Goal: Task Accomplishment & Management: Manage account settings

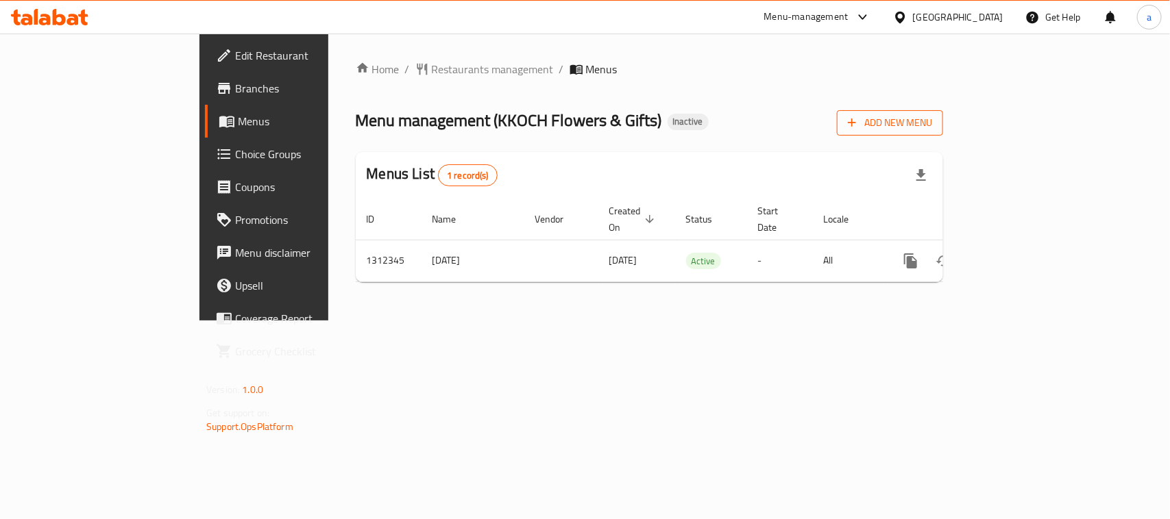
click at [932, 120] on span "Add New Menu" at bounding box center [890, 122] width 84 height 17
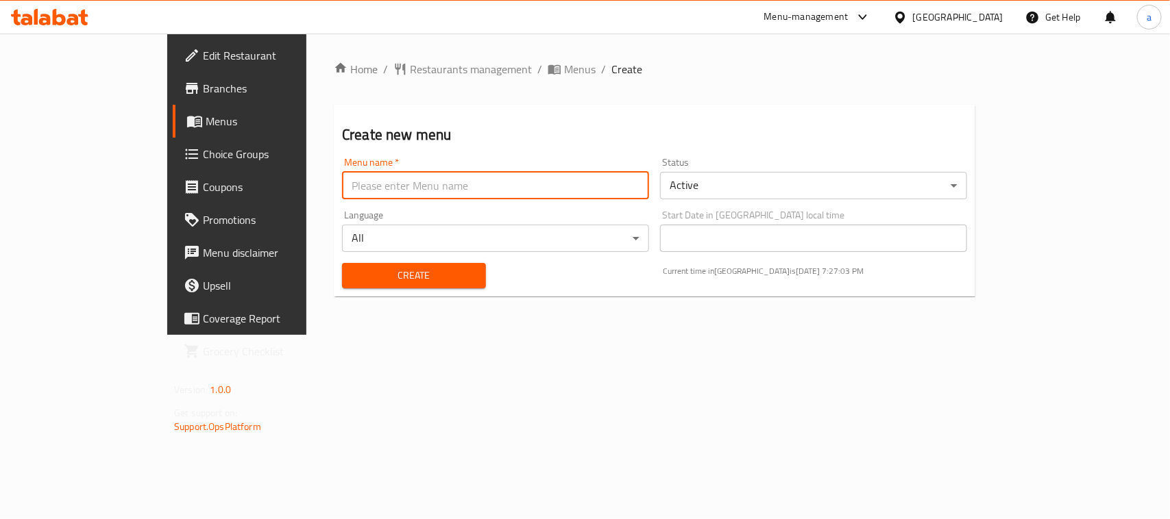
click at [384, 188] on input "text" at bounding box center [495, 185] width 307 height 27
click at [306, 335] on div "Home / Restaurants management / Menus / Create Create new menu Menu name   * Me…" at bounding box center [654, 184] width 696 height 301
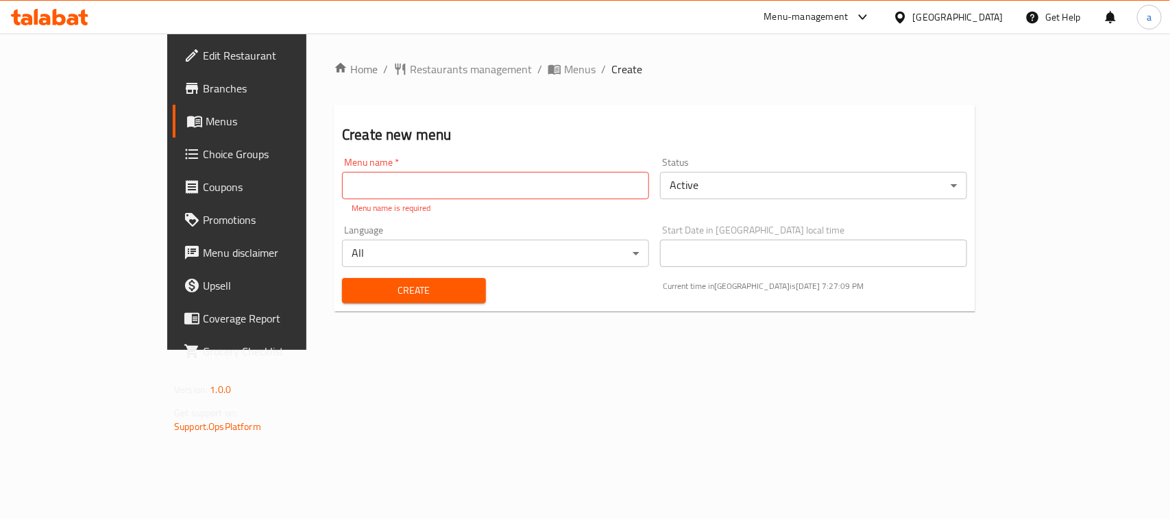
click at [342, 193] on input "text" at bounding box center [495, 185] width 307 height 27
click at [564, 63] on span "Menus" at bounding box center [580, 69] width 32 height 16
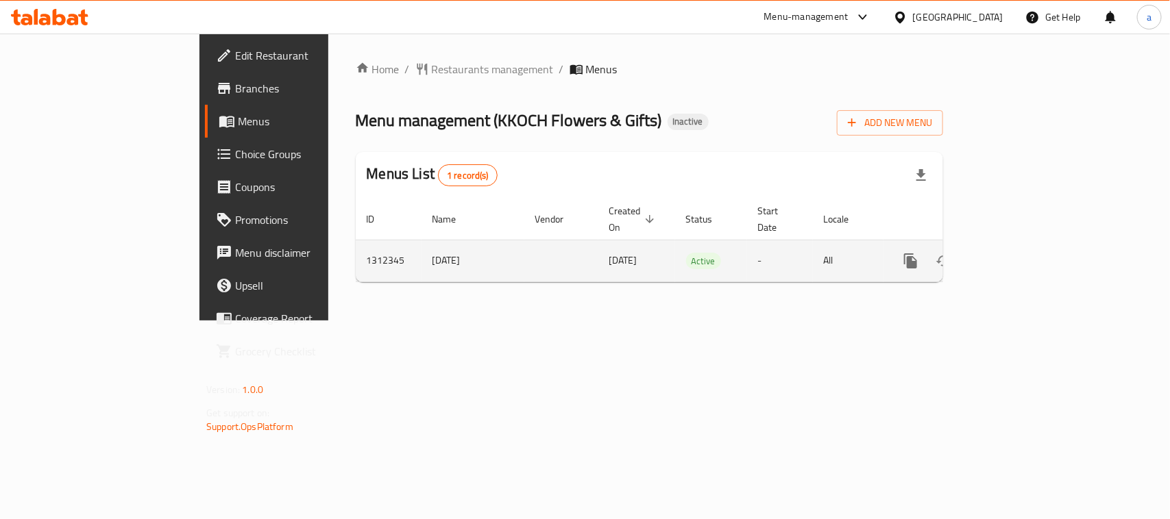
drag, startPoint x: 268, startPoint y: 258, endPoint x: 367, endPoint y: 254, distance: 98.8
click at [367, 254] on tr "1312345 [DATE] [DATE] Active - All" at bounding box center [696, 261] width 681 height 42
click at [421, 249] on td "[DATE]" at bounding box center [472, 261] width 103 height 42
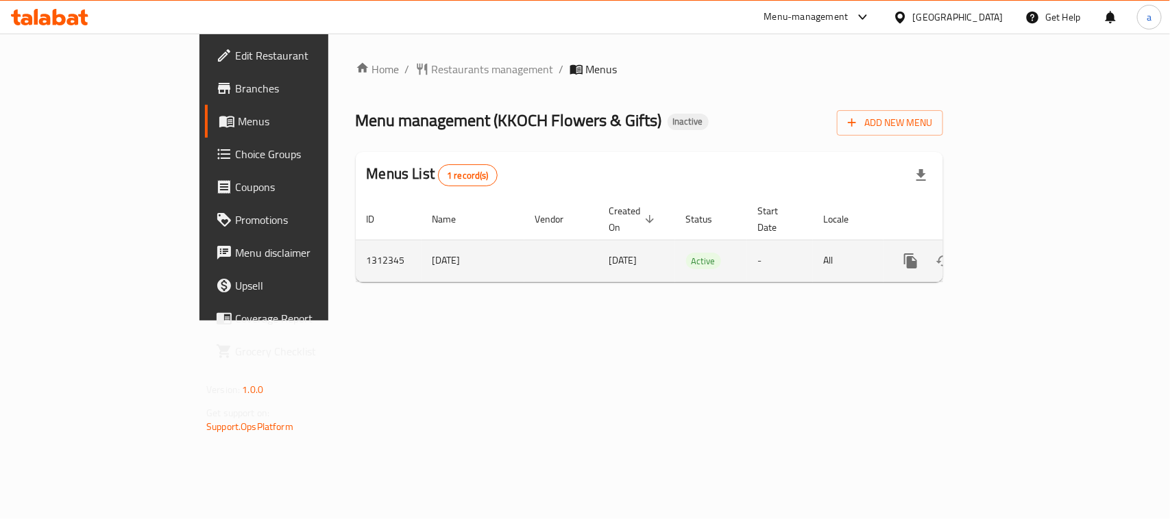
click at [609, 251] on span "[DATE]" at bounding box center [623, 260] width 28 height 18
click at [421, 241] on td "[DATE]" at bounding box center [472, 261] width 103 height 42
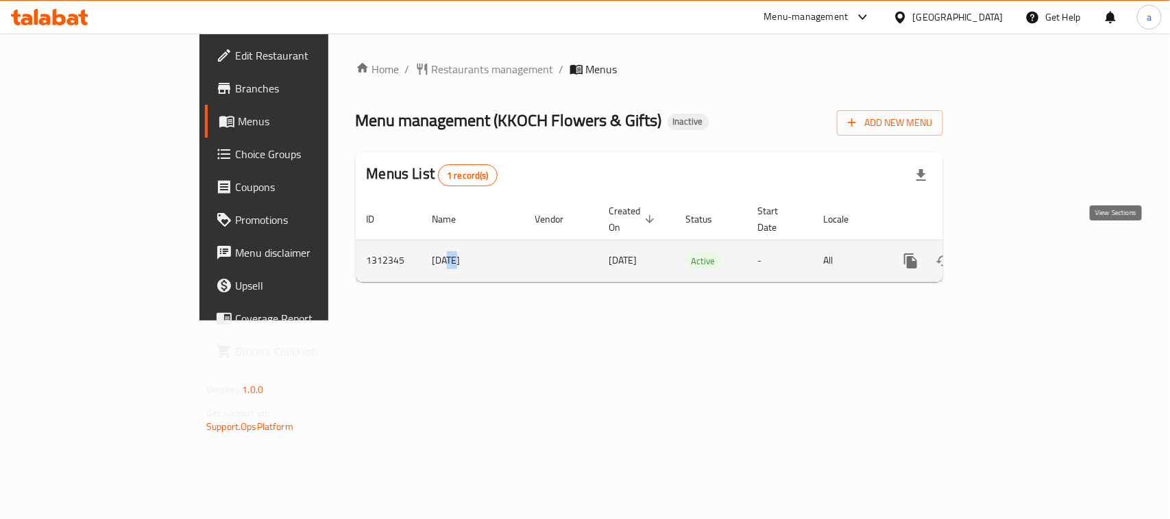
click at [1018, 253] on icon "enhanced table" at bounding box center [1009, 261] width 16 height 16
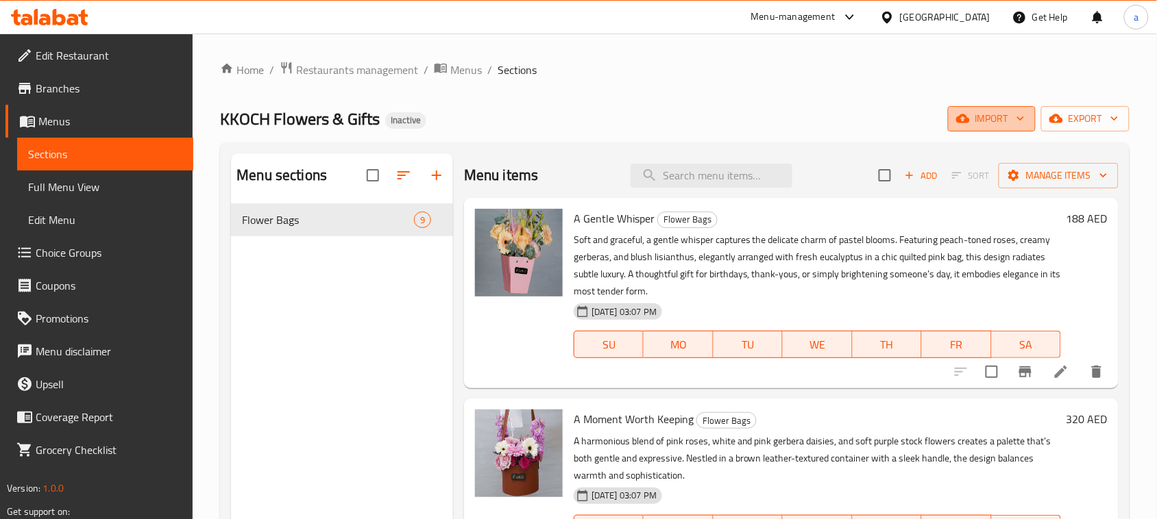
click at [980, 118] on span "import" at bounding box center [992, 118] width 66 height 17
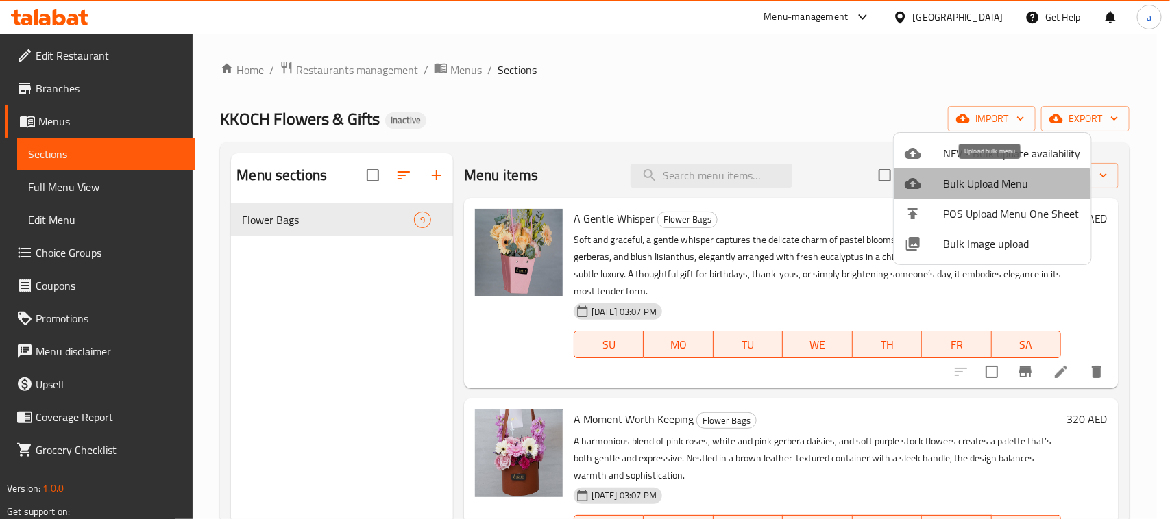
click at [963, 190] on span "Bulk Upload Menu" at bounding box center [1011, 183] width 137 height 16
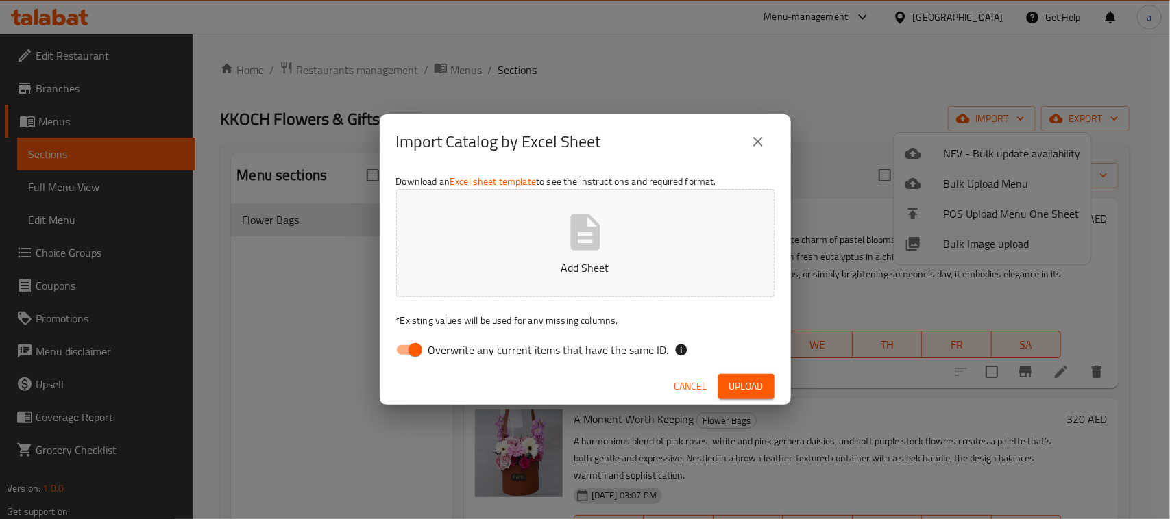
click at [405, 356] on input "Overwrite any current items that have the same ID." at bounding box center [415, 350] width 78 height 26
checkbox input "false"
click at [563, 230] on icon "button" at bounding box center [585, 232] width 44 height 44
click at [742, 392] on span "Upload" at bounding box center [746, 386] width 34 height 17
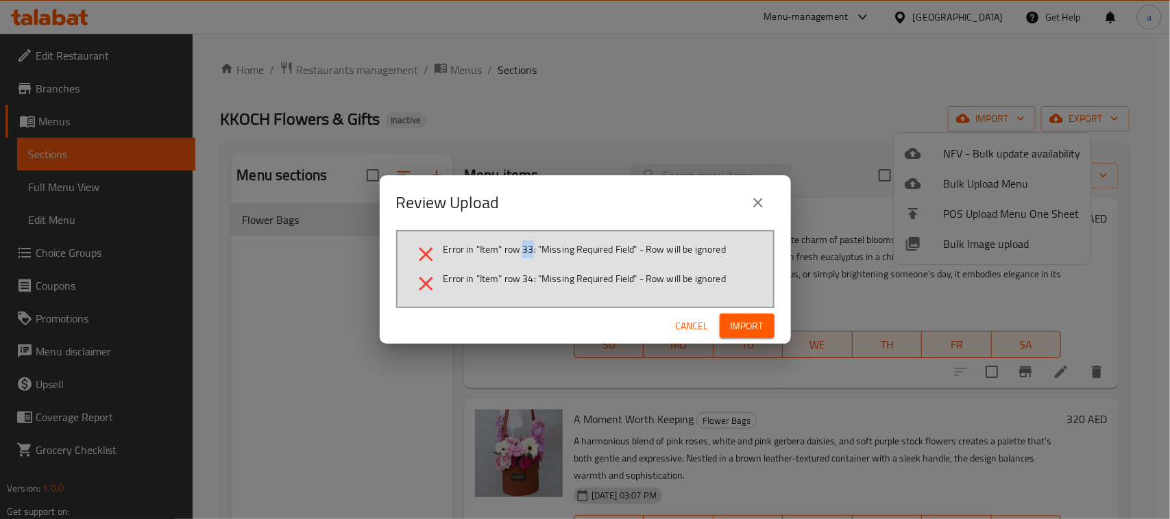
drag, startPoint x: 521, startPoint y: 248, endPoint x: 532, endPoint y: 249, distance: 11.0
click at [532, 249] on span "Error in "Item" row 33: "Missing Required Field" - Row will be ignored" at bounding box center [584, 250] width 283 height 14
copy span "33"
click at [762, 207] on icon "close" at bounding box center [758, 203] width 10 height 10
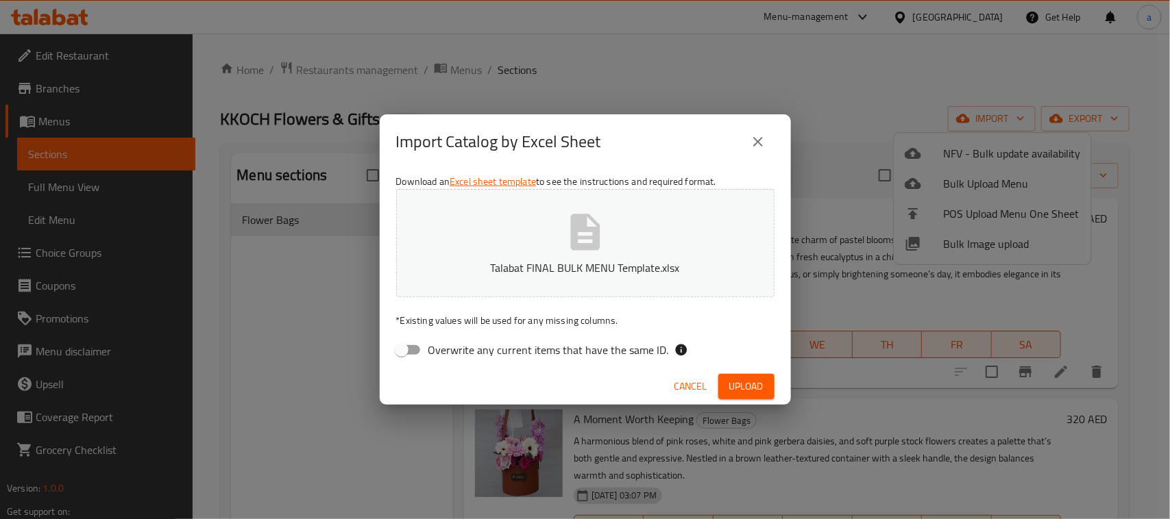
click at [761, 153] on button "close" at bounding box center [757, 141] width 33 height 33
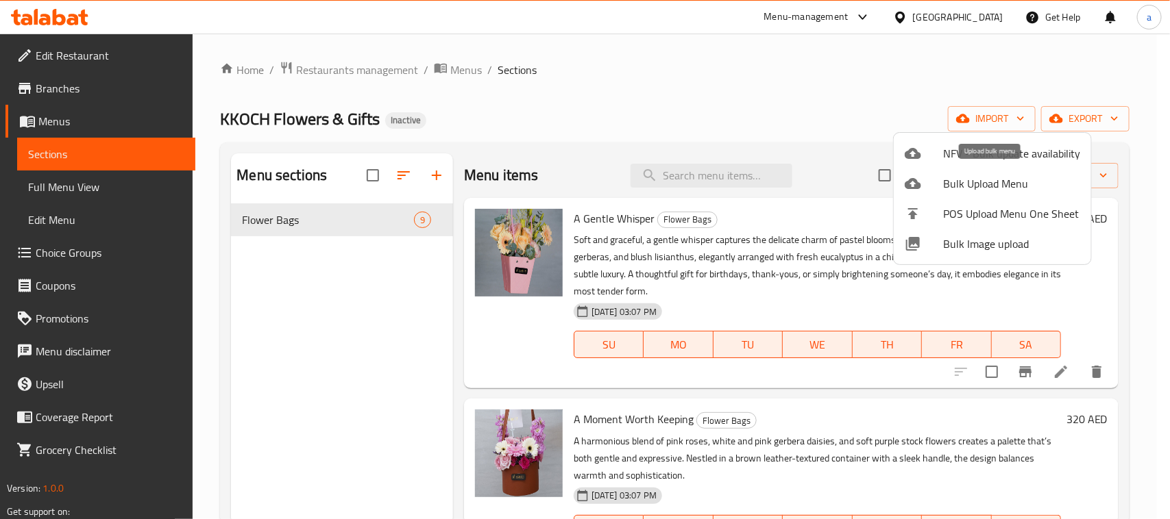
click at [956, 190] on span "Bulk Upload Menu" at bounding box center [1011, 183] width 137 height 16
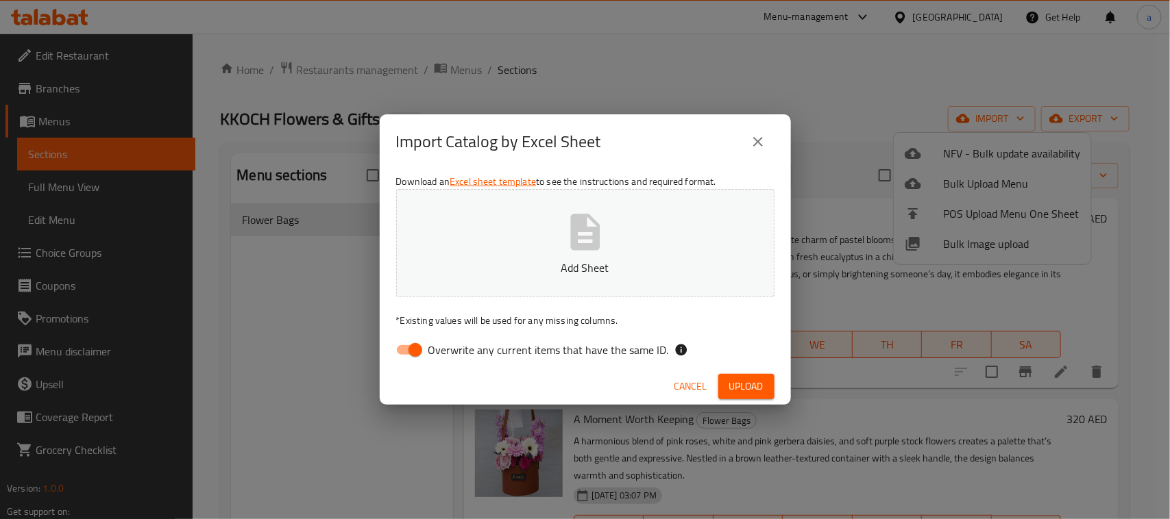
click at [409, 348] on input "Overwrite any current items that have the same ID." at bounding box center [415, 350] width 78 height 26
checkbox input "false"
click at [457, 272] on p "Add Sheet" at bounding box center [585, 268] width 336 height 16
click at [726, 384] on button "Upload" at bounding box center [746, 386] width 56 height 25
click at [759, 139] on icon "close" at bounding box center [758, 142] width 16 height 16
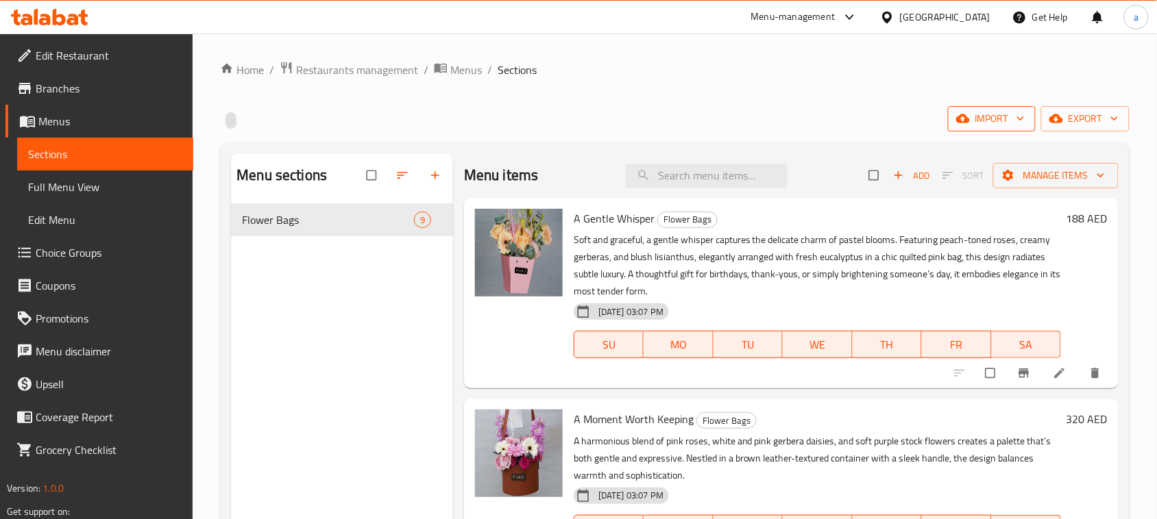
click at [991, 116] on span "import" at bounding box center [992, 118] width 66 height 17
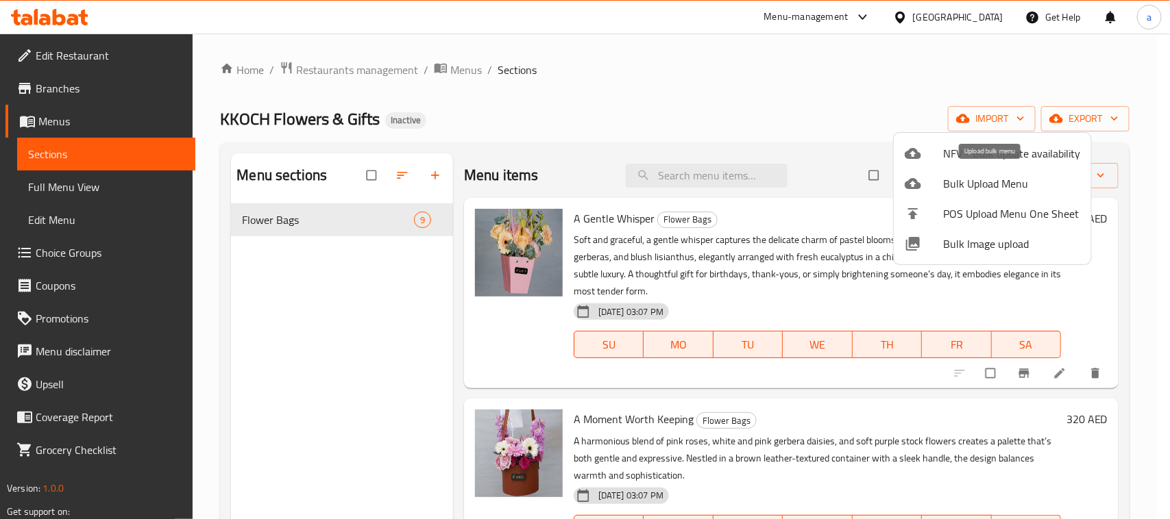
click at [936, 180] on div at bounding box center [923, 183] width 38 height 16
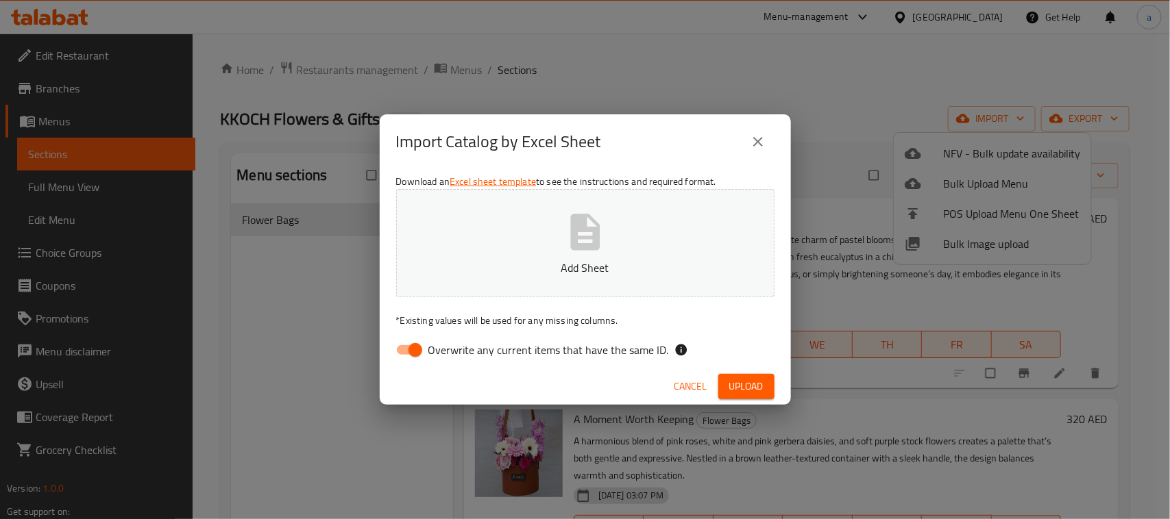
click at [410, 358] on input "Overwrite any current items that have the same ID." at bounding box center [415, 350] width 78 height 26
checkbox input "false"
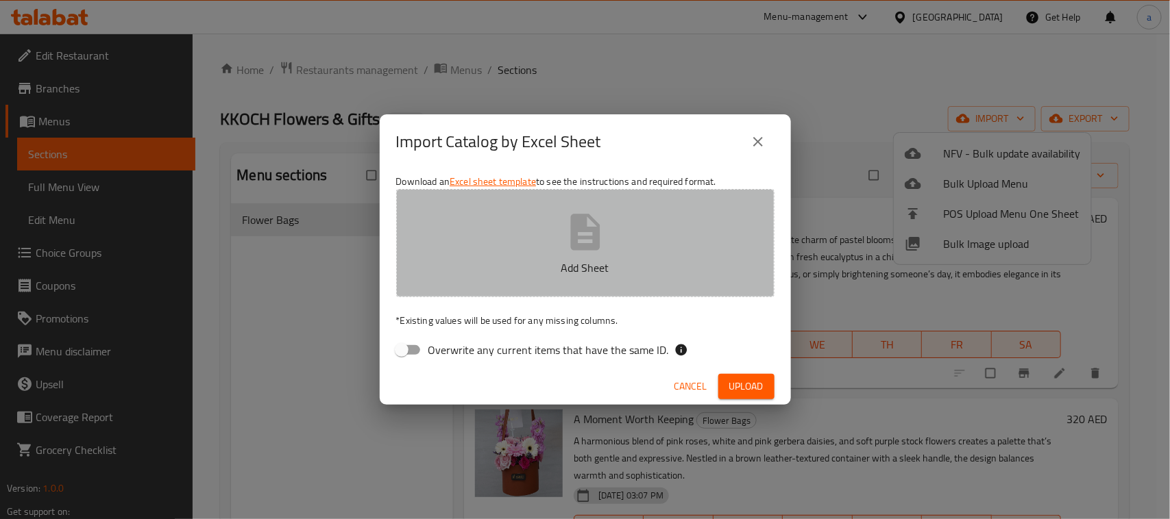
click at [492, 282] on button "Add Sheet" at bounding box center [585, 243] width 378 height 108
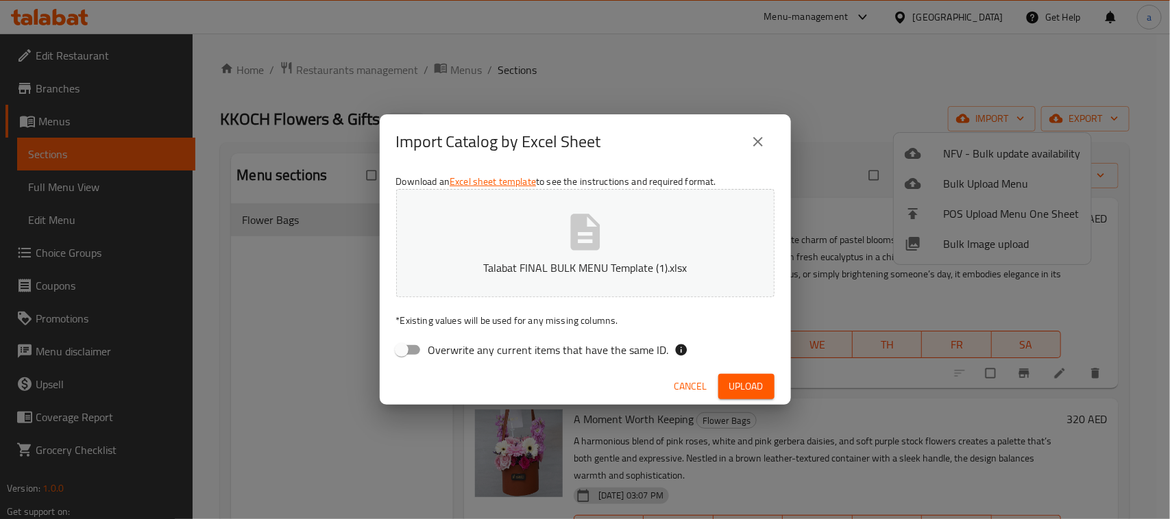
click at [752, 393] on span "Upload" at bounding box center [746, 386] width 34 height 17
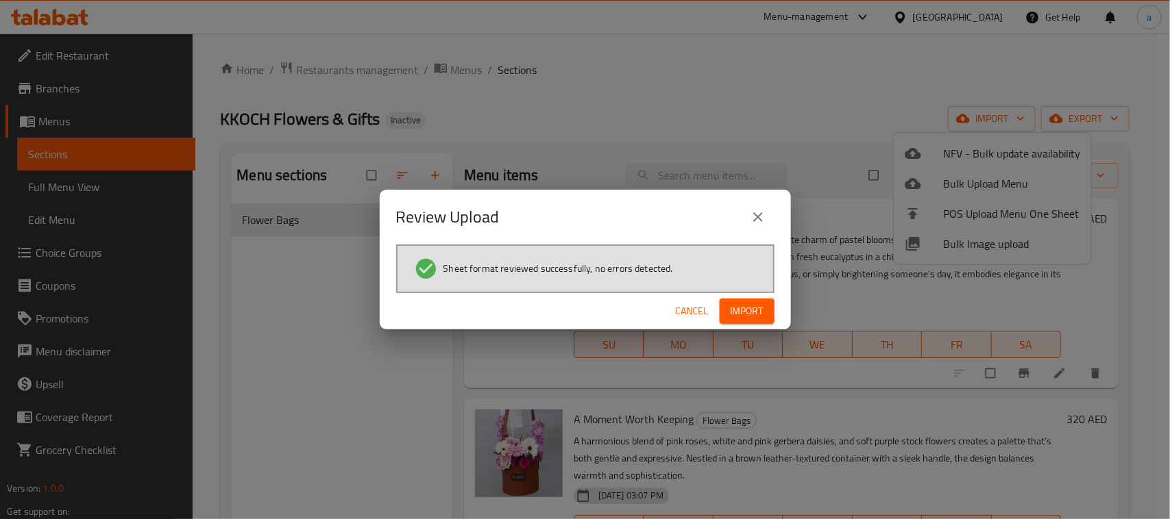
click at [751, 317] on span "Import" at bounding box center [746, 311] width 33 height 17
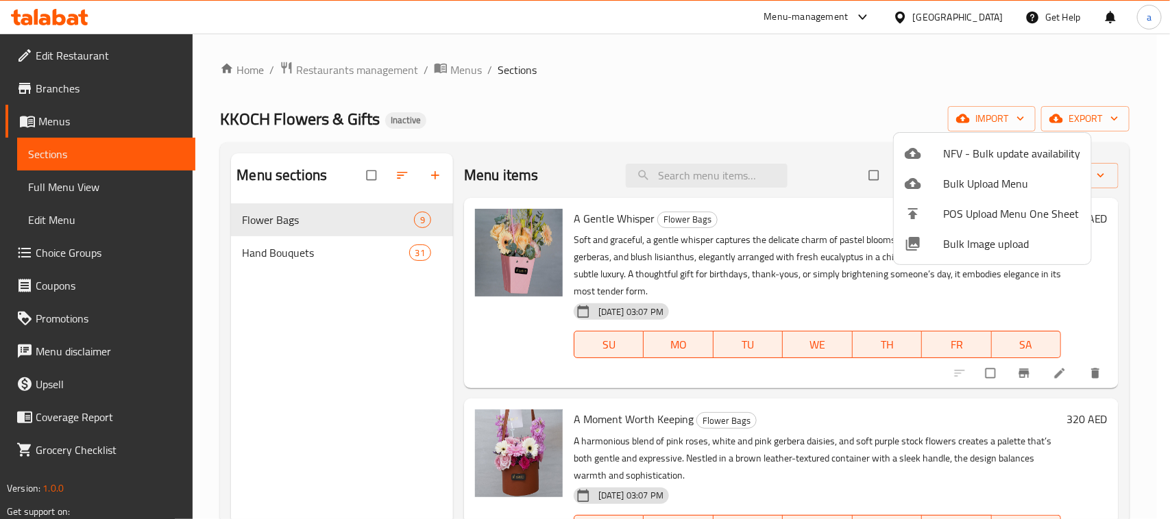
click at [299, 252] on div at bounding box center [585, 259] width 1170 height 519
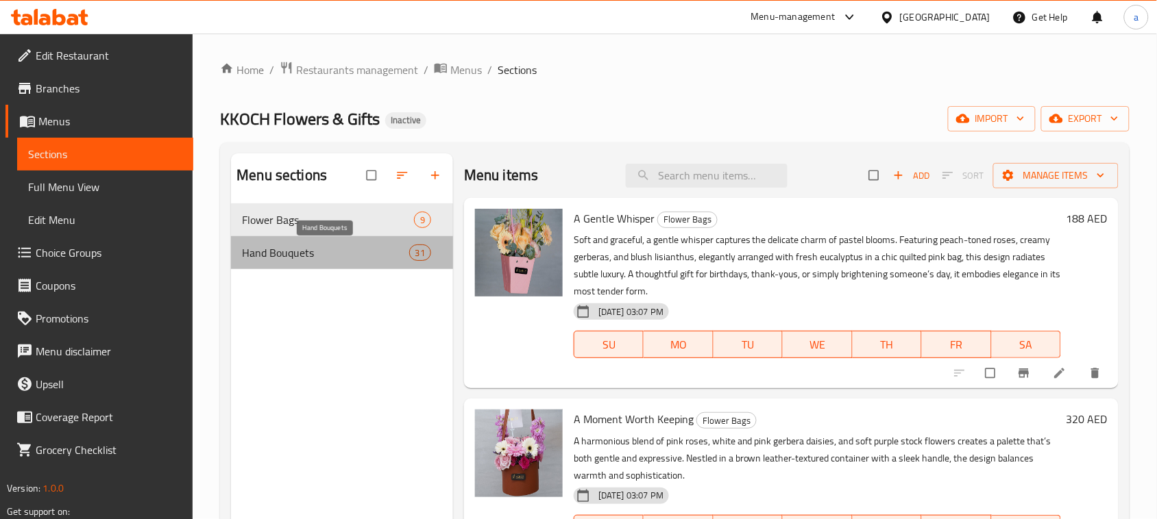
click at [299, 252] on span "Hand Bouquets" at bounding box center [325, 253] width 167 height 16
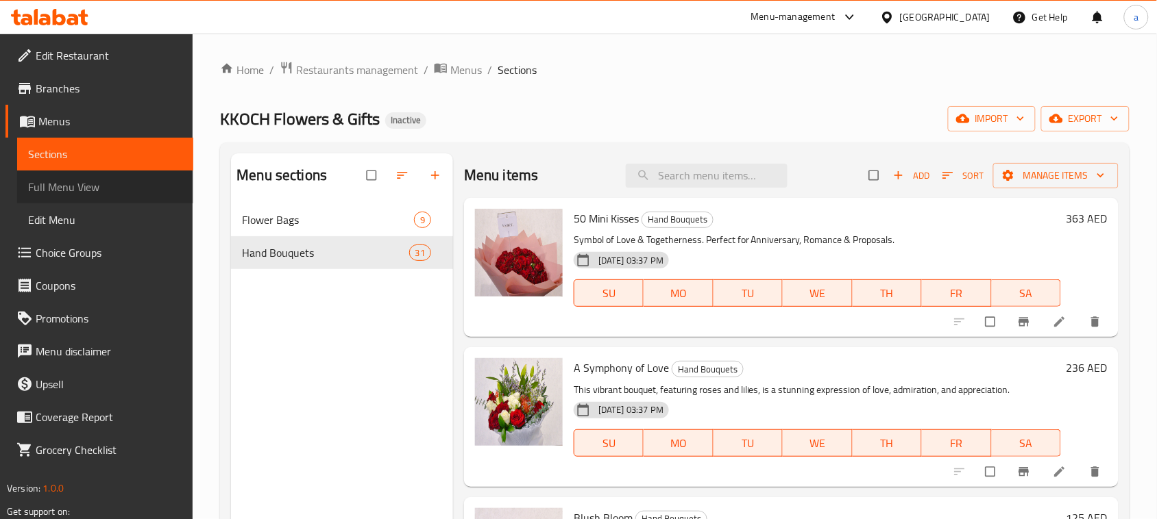
click at [77, 190] on span "Full Menu View" at bounding box center [105, 187] width 154 height 16
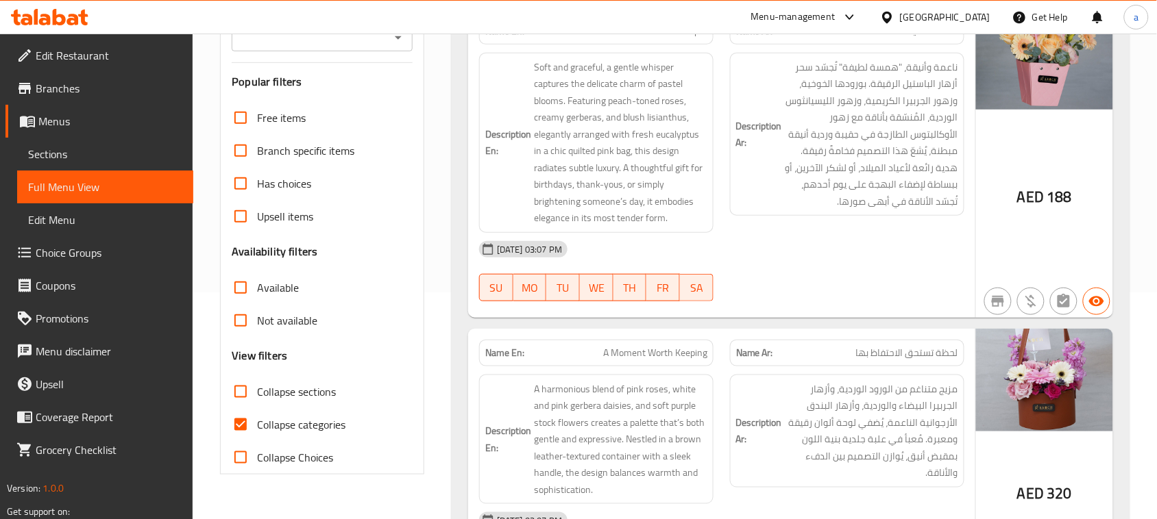
scroll to position [257, 0]
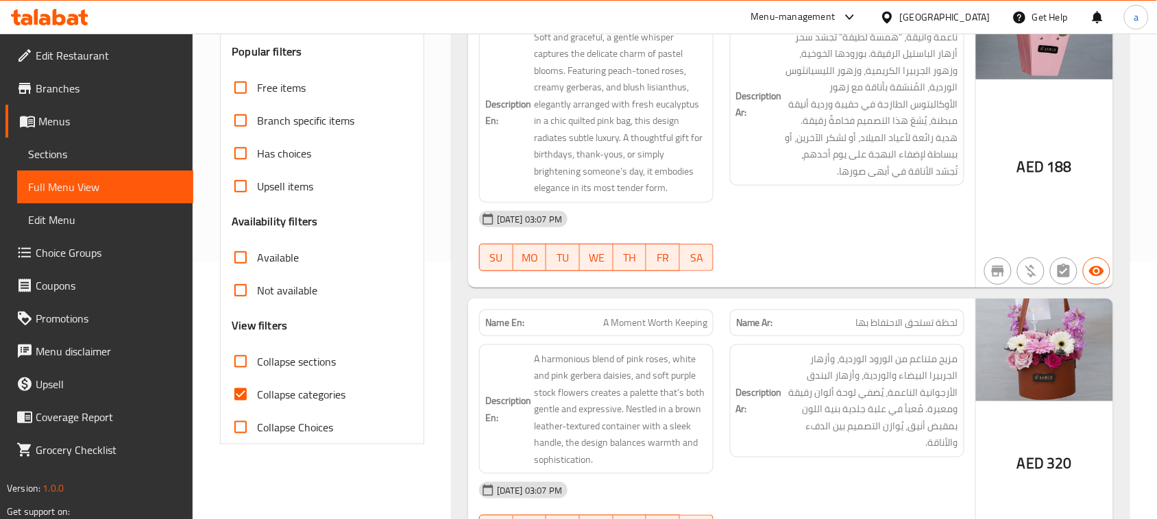
click at [243, 391] on input "Collapse categories" at bounding box center [240, 394] width 33 height 33
checkbox input "false"
click at [243, 357] on input "Collapse sections" at bounding box center [240, 361] width 33 height 33
checkbox input "true"
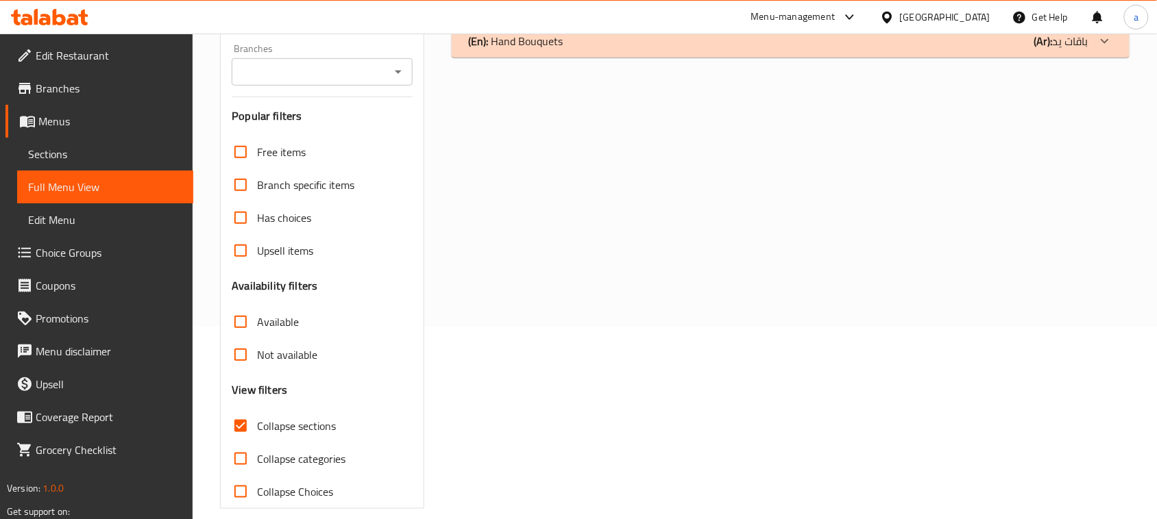
scroll to position [0, 0]
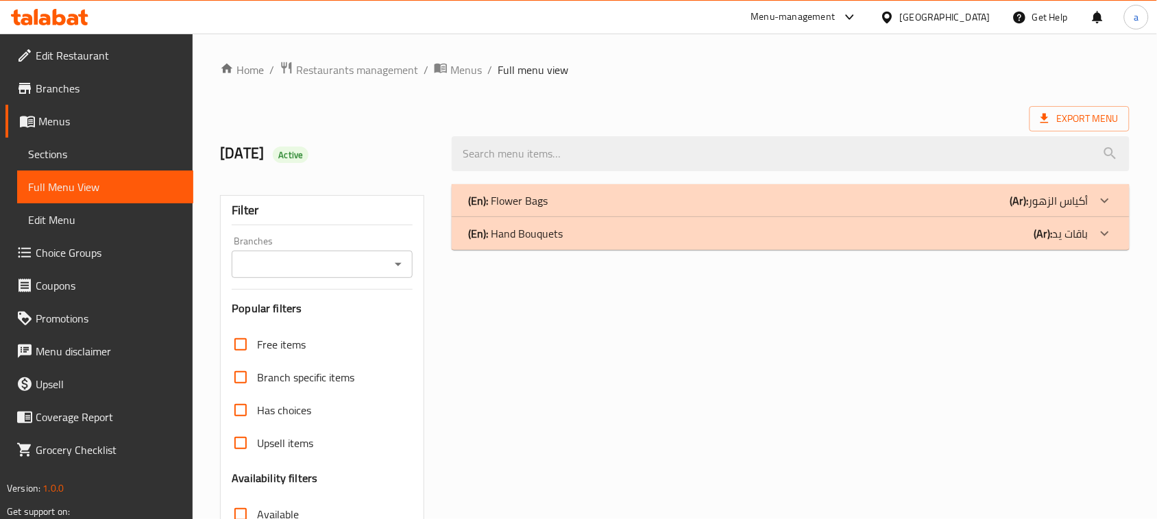
click at [611, 197] on div "(En): Flower Bags (Ar): أكياس الزهور" at bounding box center [778, 201] width 620 height 16
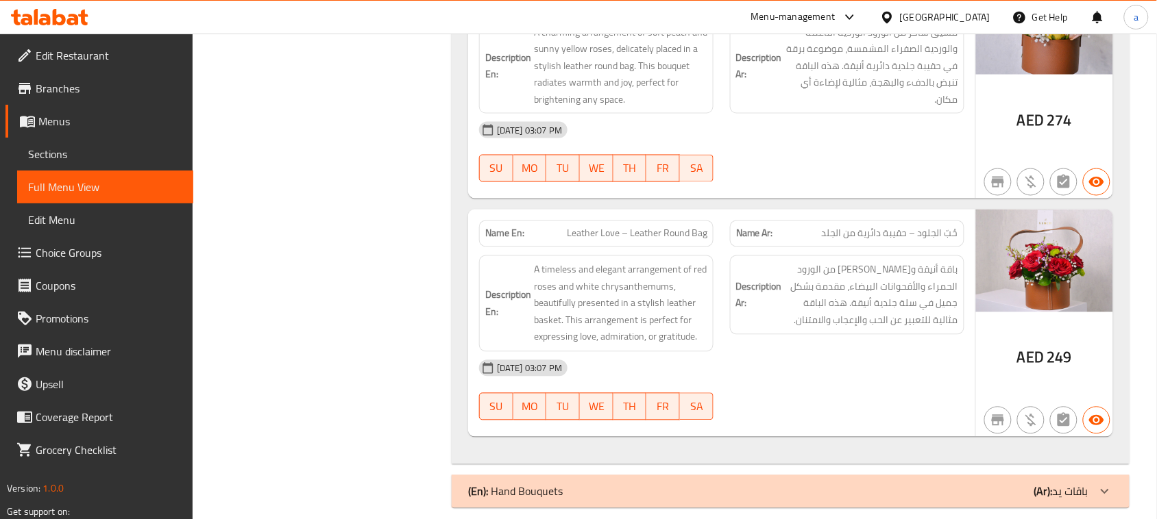
scroll to position [2202, 0]
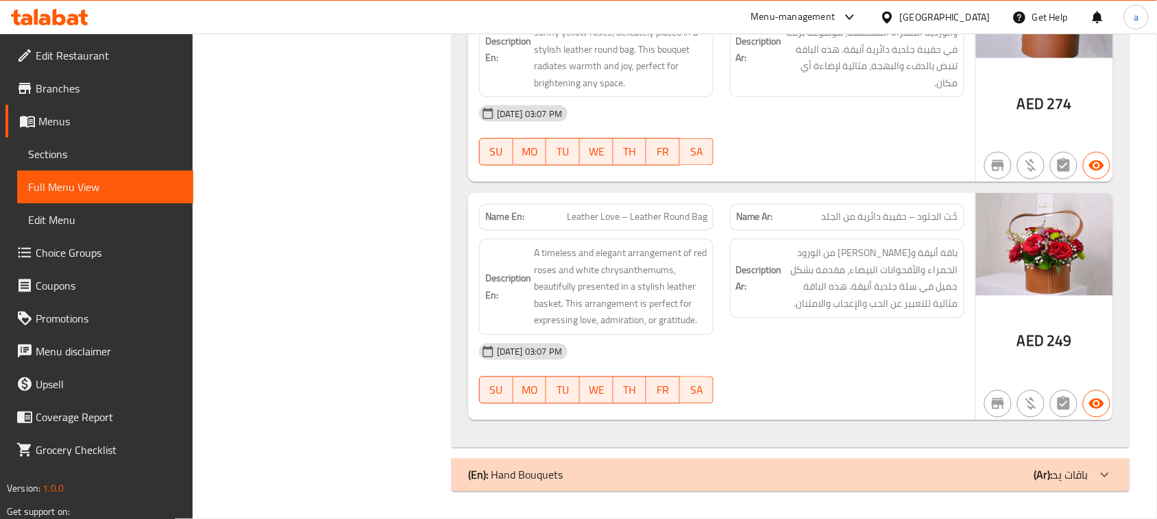
click at [733, 464] on div "(En): Hand Bouquets (Ar): باقات يد" at bounding box center [791, 475] width 678 height 33
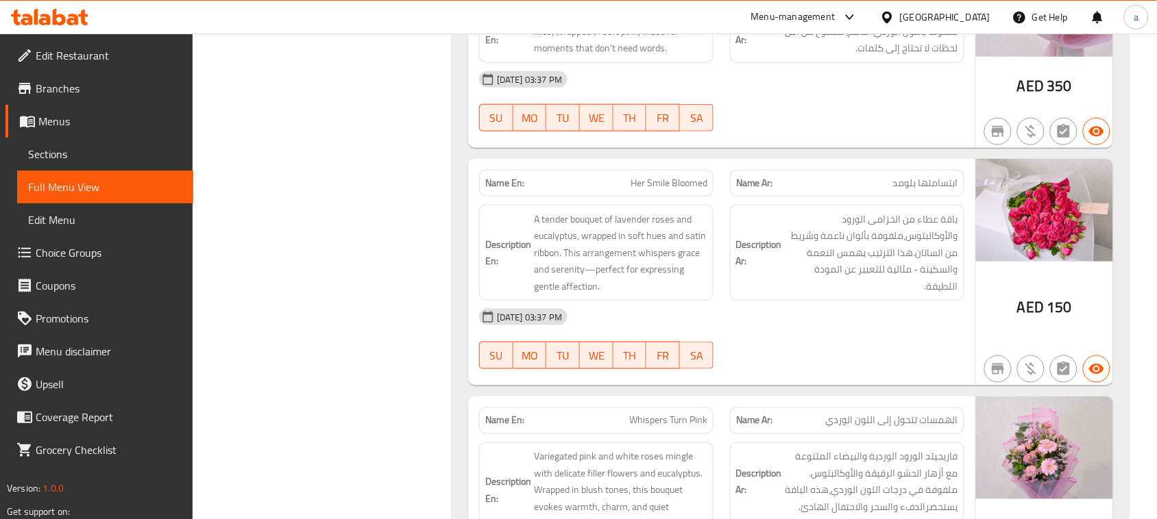
scroll to position [6912, 0]
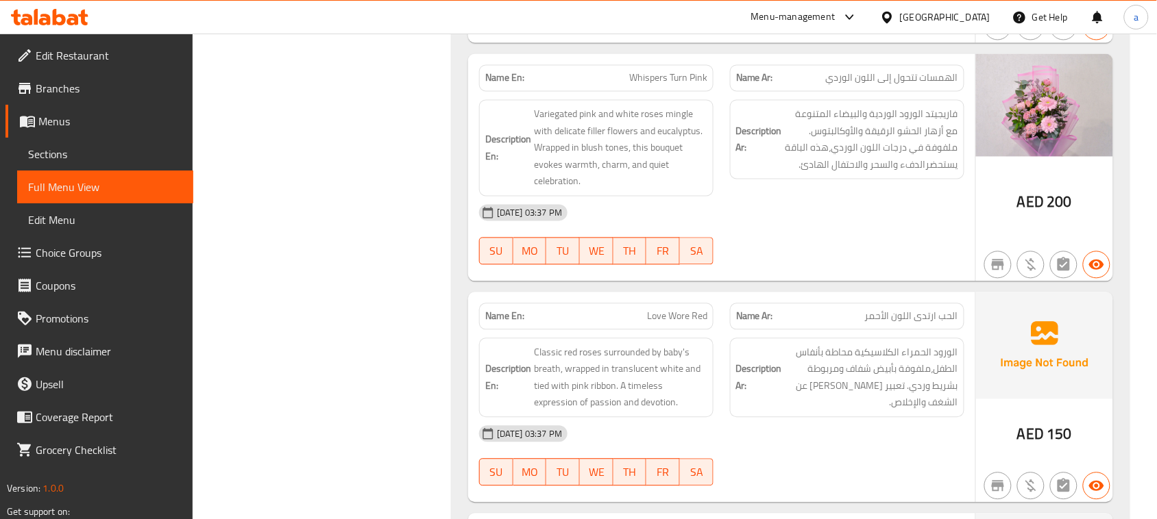
click at [662, 314] on span "Love Wore Red" at bounding box center [677, 317] width 60 height 14
copy span "Love Wore Red"
